Goal: Communication & Community: Answer question/provide support

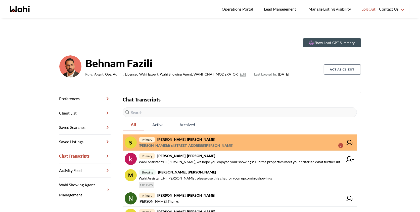
click at [213, 145] on span "Suzie Persaud : It’s 1207 -4645 Jane Street 2" at bounding box center [241, 145] width 205 height 6
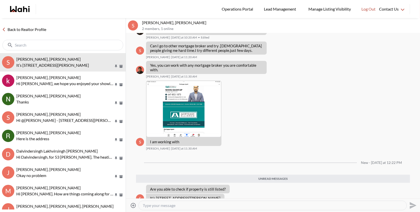
scroll to position [454, 0]
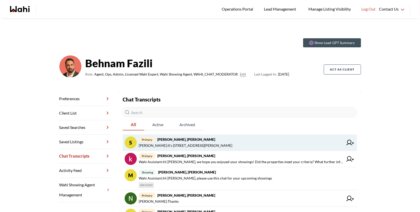
click at [180, 137] on strong "Suzie Persaud, Behnam" at bounding box center [186, 139] width 58 height 4
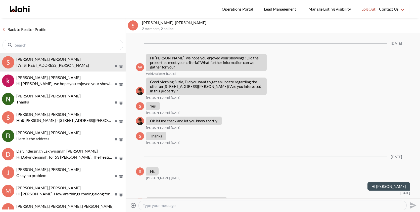
scroll to position [422, 0]
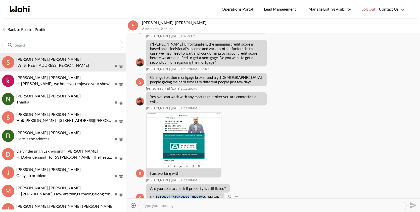
drag, startPoint x: 196, startPoint y: 187, endPoint x: 156, endPoint y: 186, distance: 40.3
click at [156, 193] on div "It’s 1207 -4645 Jane Street" at bounding box center [185, 197] width 78 height 9
copy p "1207 -4645 Jane Street"
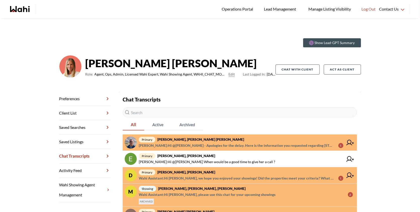
scroll to position [62, 0]
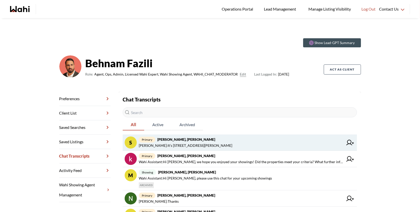
click at [204, 146] on span "Suzie Persaud : It’s 1207 -4645 Jane Street" at bounding box center [186, 145] width 94 height 6
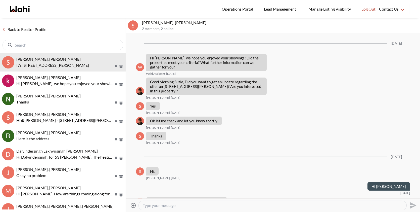
scroll to position [422, 0]
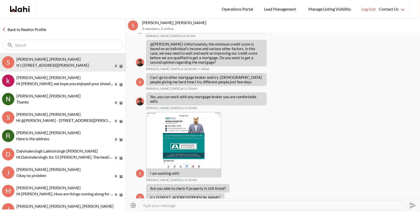
click at [171, 206] on textarea "Type your message" at bounding box center [273, 205] width 260 height 5
paste textarea "1207 -4645 Jane Street"
type textarea "Hi Suzie, 1207 -4645 Jane Street has been sold"
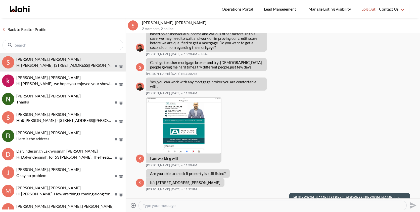
click at [261, 207] on textarea "Type your message" at bounding box center [273, 205] width 260 height 5
type textarea "Please let me know if you have any questions"
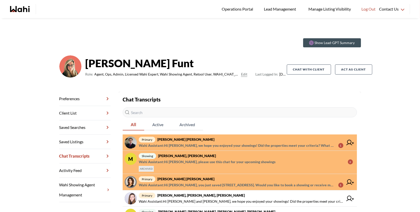
scroll to position [11, 0]
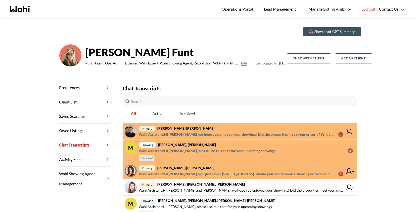
click at [260, 127] on span "primary [PERSON_NAME] [PERSON_NAME]" at bounding box center [241, 128] width 205 height 6
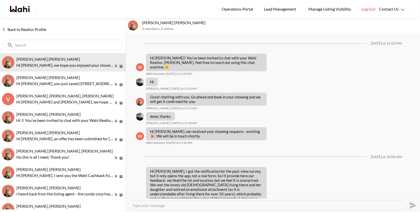
scroll to position [592, 0]
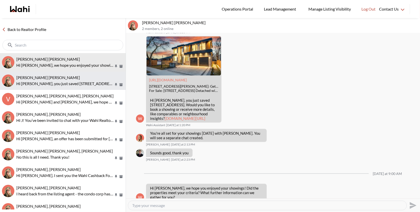
click at [67, 74] on button "[PERSON_NAME] [PERSON_NAME] Hi [PERSON_NAME], you just saved [STREET_ADDRESS]. …" at bounding box center [63, 80] width 126 height 18
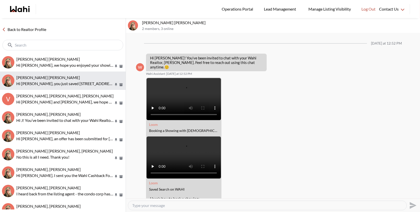
scroll to position [162, 0]
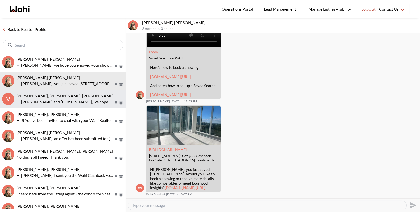
click at [61, 100] on p "Hi [PERSON_NAME] and [PERSON_NAME], we hope you enjoyed your showings! Did the …" at bounding box center [64, 102] width 97 height 6
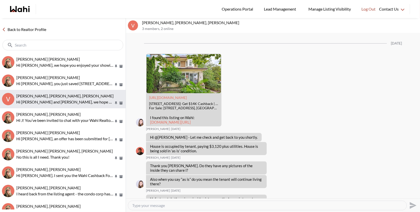
scroll to position [675, 0]
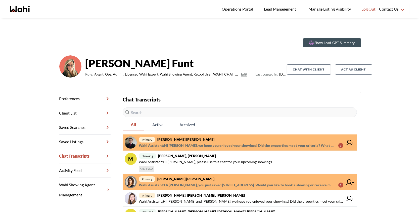
click at [231, 144] on span "Wahi Assistant : Hi Arek, we hope you enjoyed your showings! Did the properties…" at bounding box center [237, 145] width 196 height 6
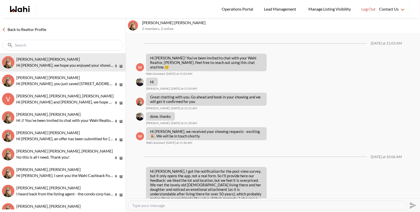
scroll to position [592, 0]
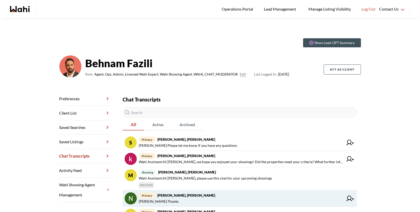
click at [182, 190] on link "primary [PERSON_NAME], [PERSON_NAME] [PERSON_NAME] : Thanks" at bounding box center [240, 198] width 234 height 16
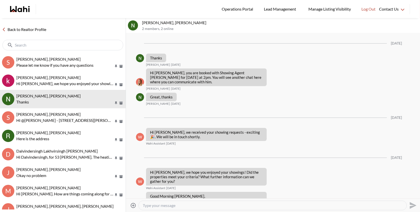
scroll to position [737, 0]
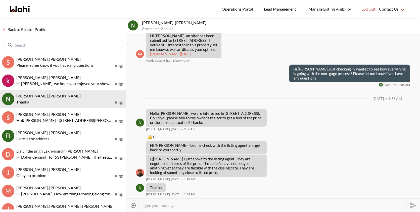
drag, startPoint x: 151, startPoint y: 22, endPoint x: 144, endPoint y: 22, distance: 7.5
click at [144, 22] on p "[PERSON_NAME], [PERSON_NAME]" at bounding box center [280, 22] width 276 height 5
drag, startPoint x: 162, startPoint y: 22, endPoint x: 138, endPoint y: 23, distance: 24.2
click at [138, 23] on div "Nidhi Singh, Behnam 2 members , 2 online" at bounding box center [273, 25] width 294 height 15
copy div "Nidhi Singh"
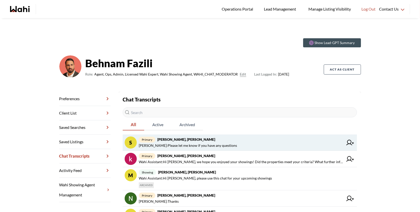
click at [231, 147] on span "Behnam Fazili : Please let me know if you have any questions" at bounding box center [241, 145] width 205 height 6
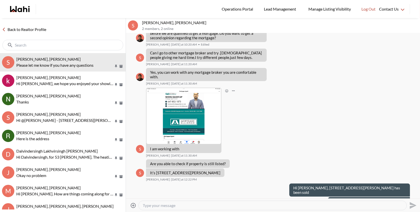
scroll to position [399, 0]
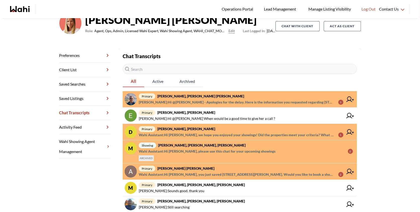
scroll to position [44, 0]
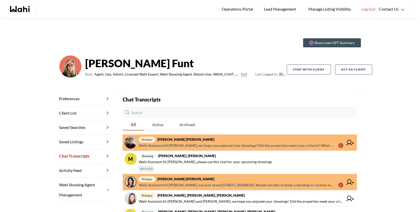
click at [274, 137] on span "primary Arek Klauza, Barbara" at bounding box center [241, 139] width 205 height 6
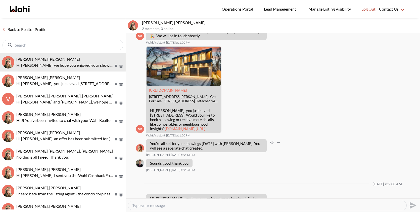
scroll to position [591, 0]
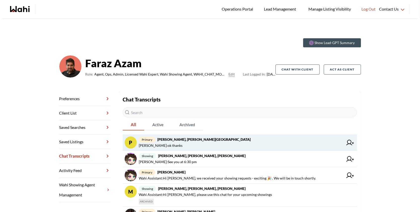
click at [265, 142] on span "Pradeep Pradhan : ok thanks" at bounding box center [241, 145] width 205 height 6
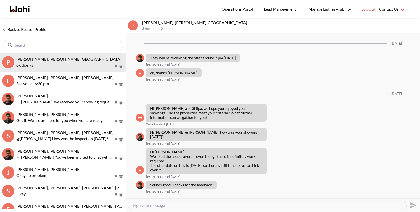
scroll to position [564, 0]
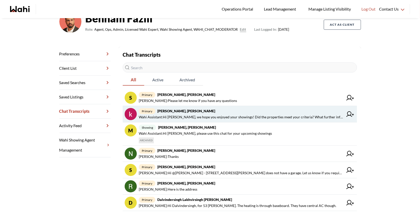
scroll to position [45, 0]
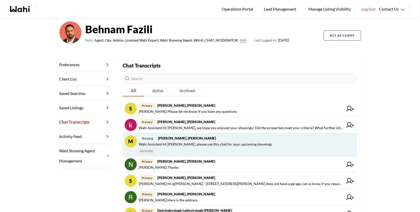
scroll to position [35, 0]
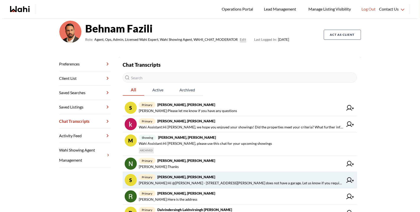
click at [241, 179] on span "primary Shireen Sookdeo, Behnam" at bounding box center [241, 177] width 205 height 6
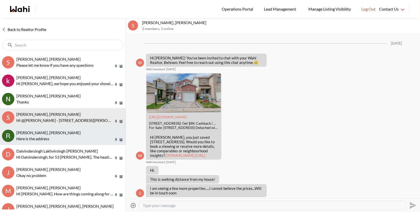
click at [77, 133] on div "[PERSON_NAME], [PERSON_NAME]" at bounding box center [69, 132] width 107 height 5
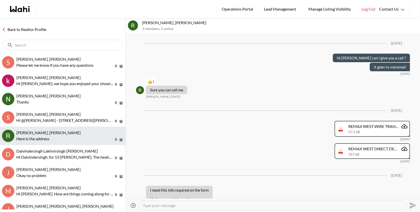
scroll to position [337, 0]
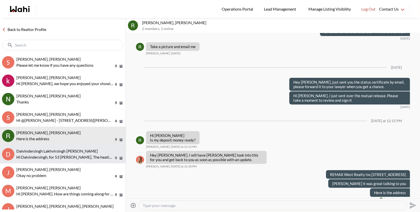
click at [66, 149] on span "Dalvindersingh Lakhvirsingh Jaswal, Behnam" at bounding box center [57, 150] width 82 height 5
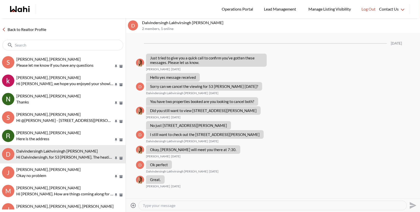
scroll to position [467, 0]
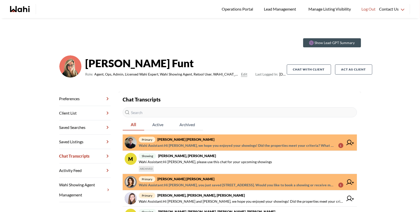
click at [285, 140] on span "primary [PERSON_NAME] [PERSON_NAME]" at bounding box center [241, 139] width 205 height 6
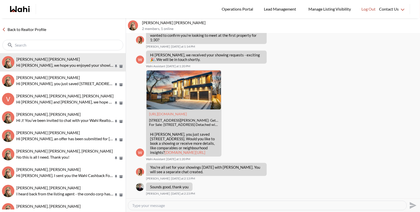
scroll to position [556, 0]
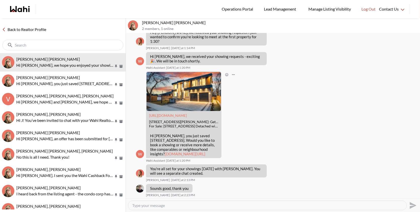
click at [165, 151] on link "wahi.com/ca/en/real-estate/on/gta/peel/mississauga/cooksville/2572-edenhurst-dr…" at bounding box center [185, 153] width 41 height 5
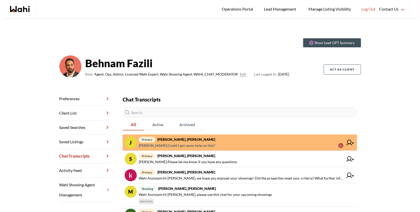
click at [235, 138] on span "primary [PERSON_NAME], [PERSON_NAME]" at bounding box center [241, 139] width 205 height 6
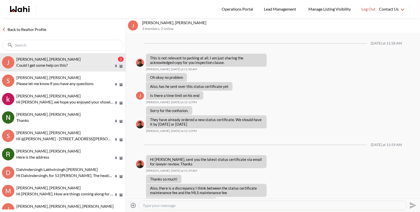
scroll to position [325, 0]
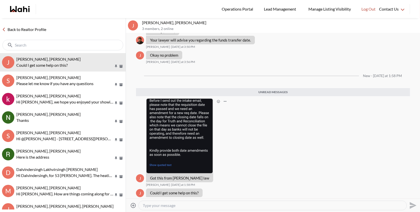
click at [173, 125] on img at bounding box center [180, 136] width 66 height 74
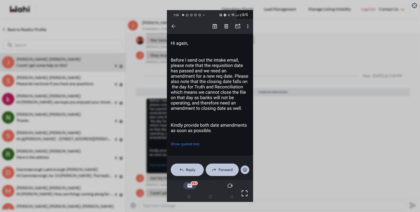
click at [259, 96] on div "1 / 1" at bounding box center [210, 106] width 420 height 212
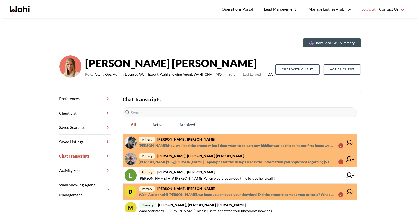
click at [211, 142] on span "primary [PERSON_NAME], [PERSON_NAME]" at bounding box center [241, 139] width 205 height 6
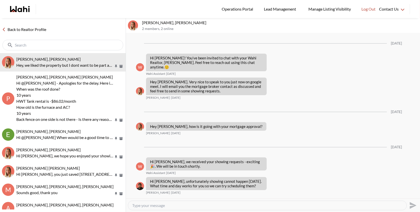
scroll to position [625, 0]
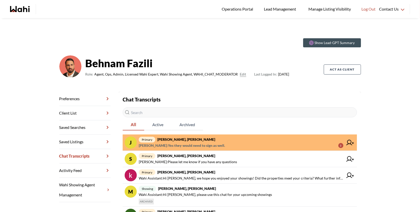
click at [276, 143] on span "Faraz Azam : Yes they would need to sign as well. 3" at bounding box center [241, 145] width 205 height 6
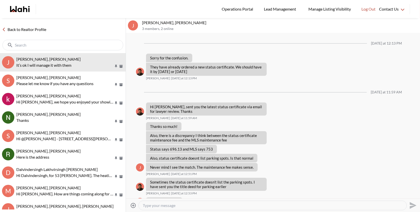
scroll to position [352, 0]
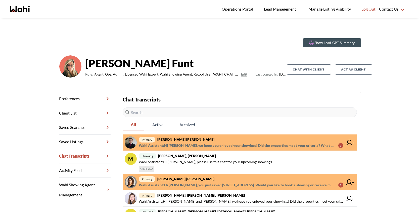
click at [209, 140] on span "primary Arek Klauza, Barbara" at bounding box center [241, 139] width 205 height 6
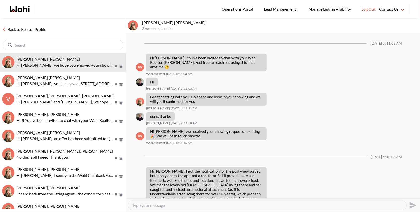
scroll to position [592, 0]
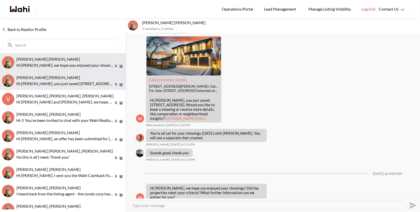
click at [45, 82] on p "Hi Meghan, you just saved 195 Redpath Ave #2612, Toronto. Would you like to boo…" at bounding box center [64, 84] width 97 height 6
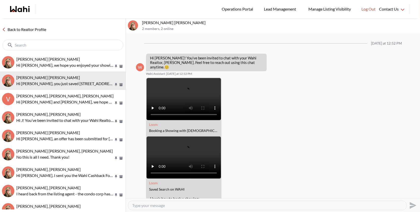
scroll to position [162, 0]
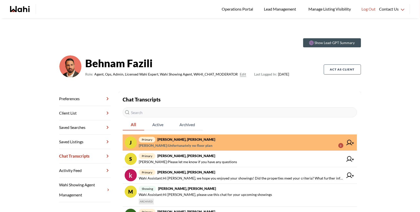
click at [228, 140] on span "primary Josh Hortaleza, Faraz, Behnam" at bounding box center [241, 139] width 205 height 6
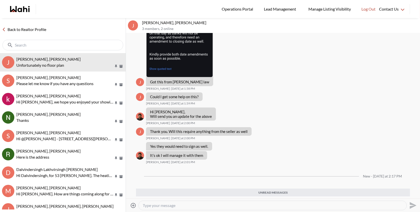
scroll to position [298, 0]
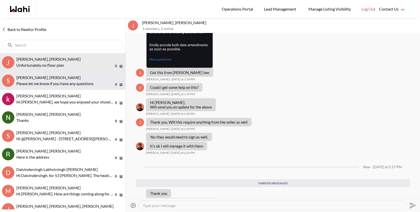
click at [64, 84] on p "Please let me know if you have any questions" at bounding box center [64, 84] width 97 height 6
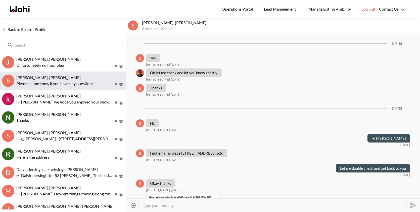
scroll to position [403, 0]
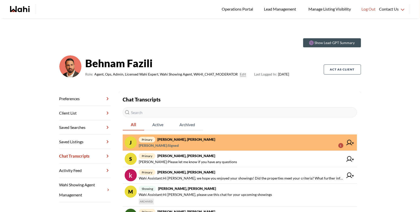
click at [244, 145] on span "Josh Hortaleza : Signed 1" at bounding box center [241, 145] width 205 height 6
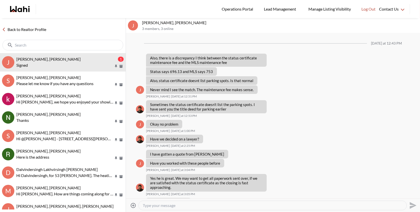
scroll to position [328, 0]
